Goal: Entertainment & Leisure: Consume media (video, audio)

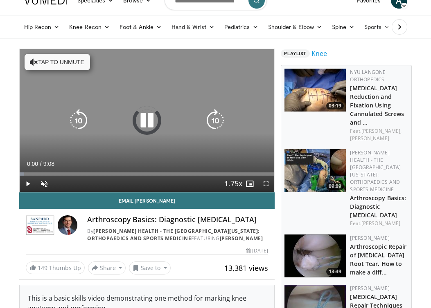
scroll to position [33, 0]
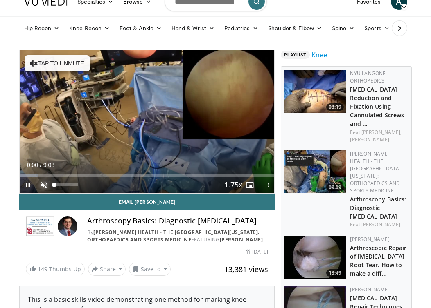
click at [45, 183] on span "Video Player" at bounding box center [44, 185] width 16 height 16
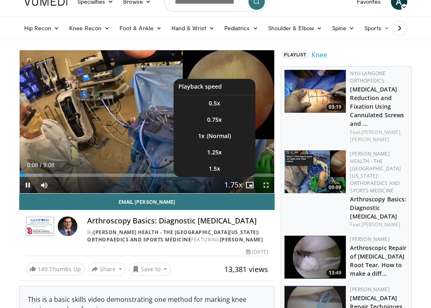
click at [240, 187] on button "Playback Rate" at bounding box center [233, 185] width 16 height 16
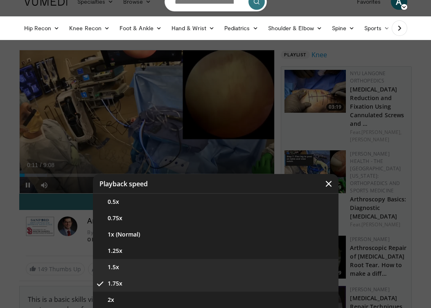
click at [200, 268] on button "1.5x" at bounding box center [215, 267] width 245 height 16
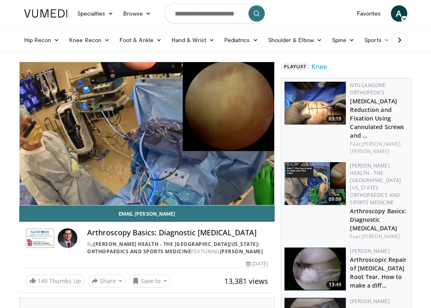
scroll to position [0, 0]
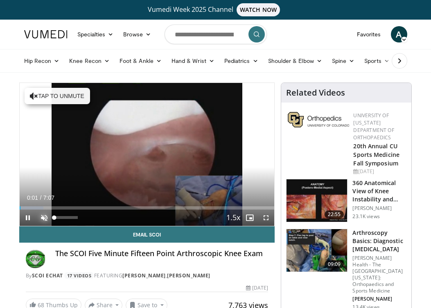
click at [44, 219] on span "Video Player" at bounding box center [44, 218] width 16 height 16
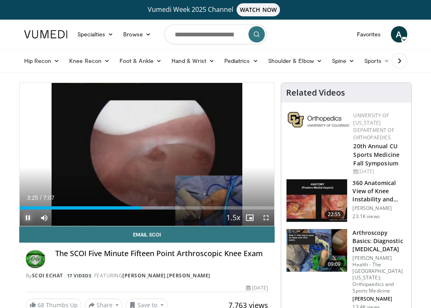
click at [26, 218] on span "Video Player" at bounding box center [28, 218] width 16 height 16
click at [26, 217] on span "Video Player" at bounding box center [28, 218] width 16 height 16
click at [30, 215] on span "Video Player" at bounding box center [28, 218] width 16 height 16
